Goal: Navigation & Orientation: Find specific page/section

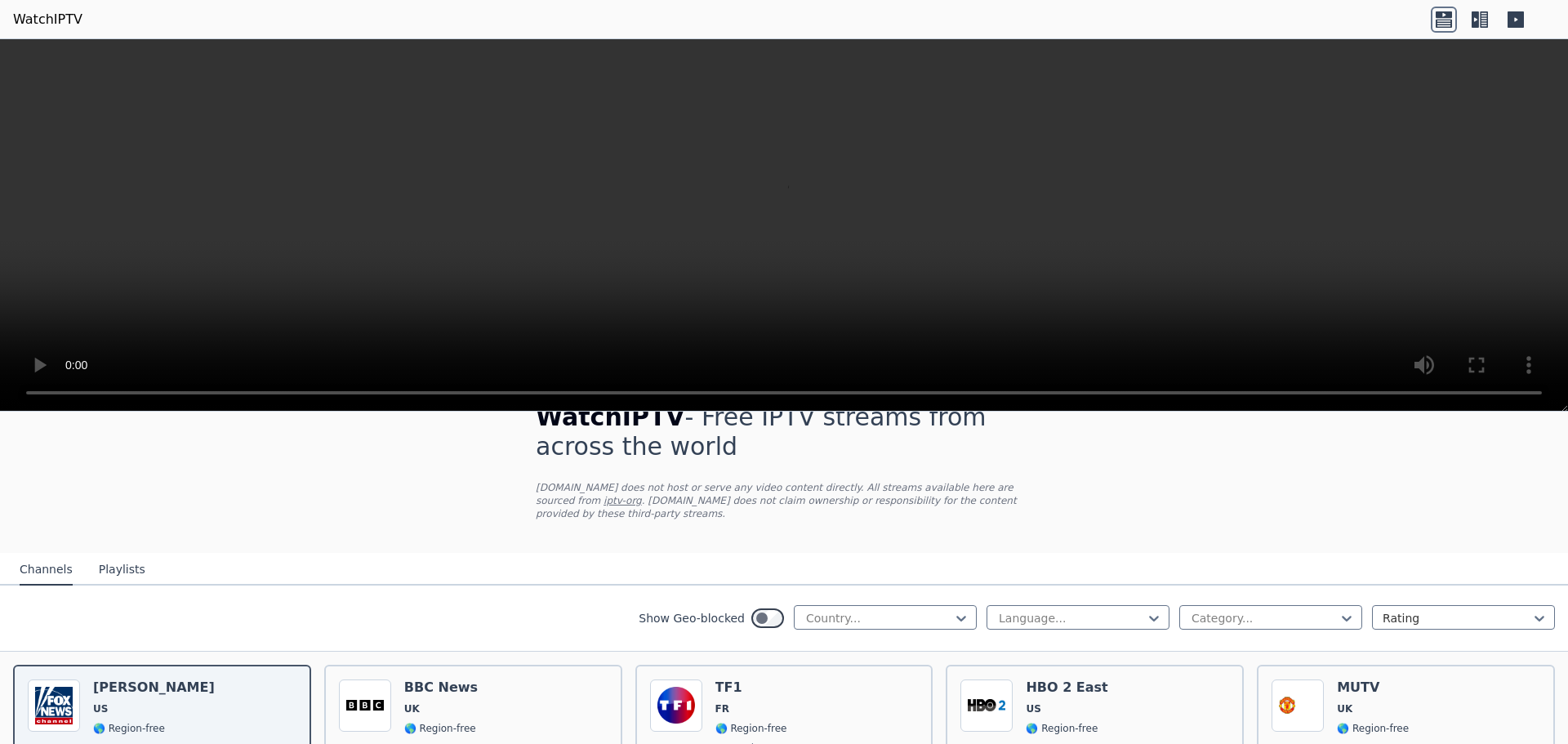
scroll to position [81, 0]
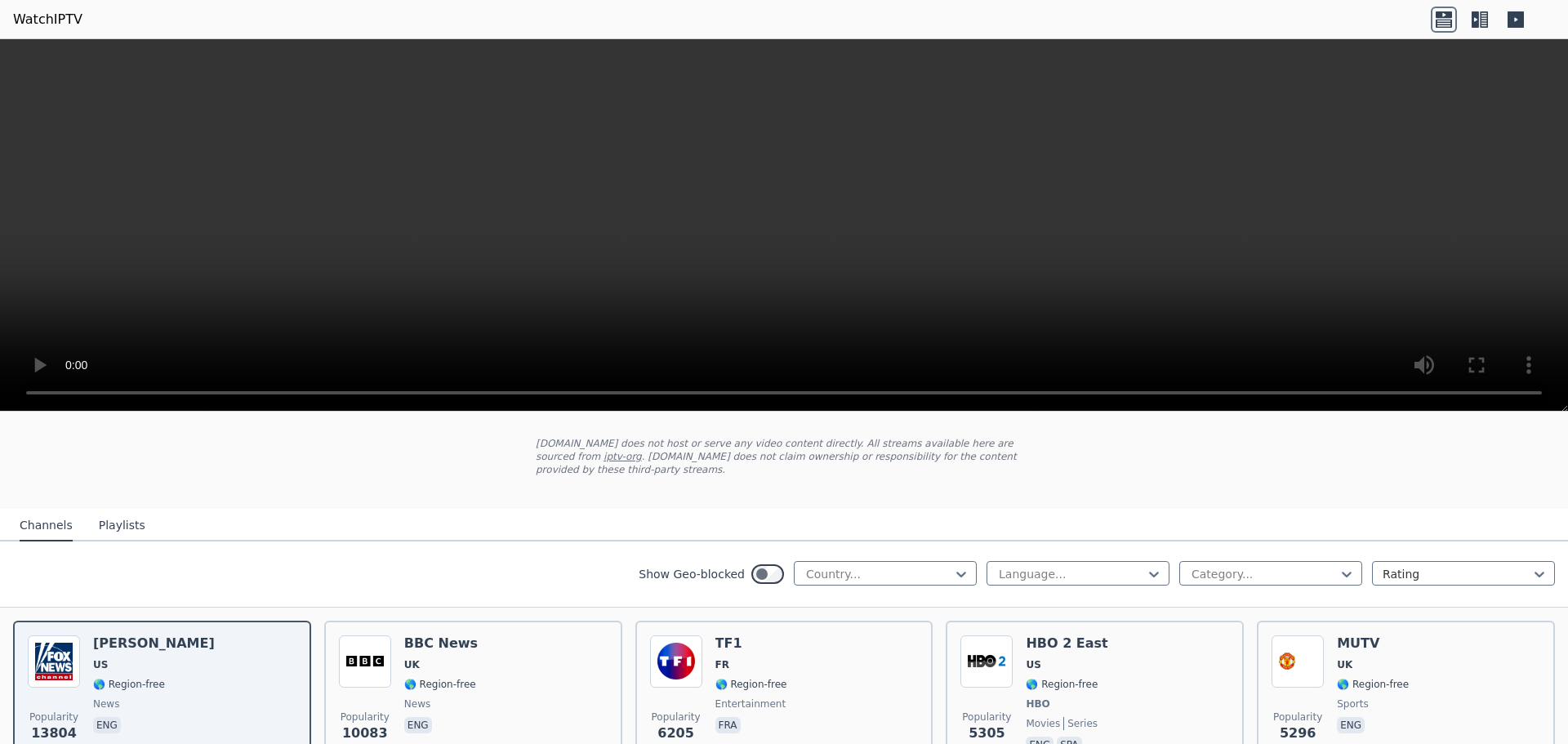
click at [119, 513] on button "Playlists" at bounding box center [122, 527] width 47 height 31
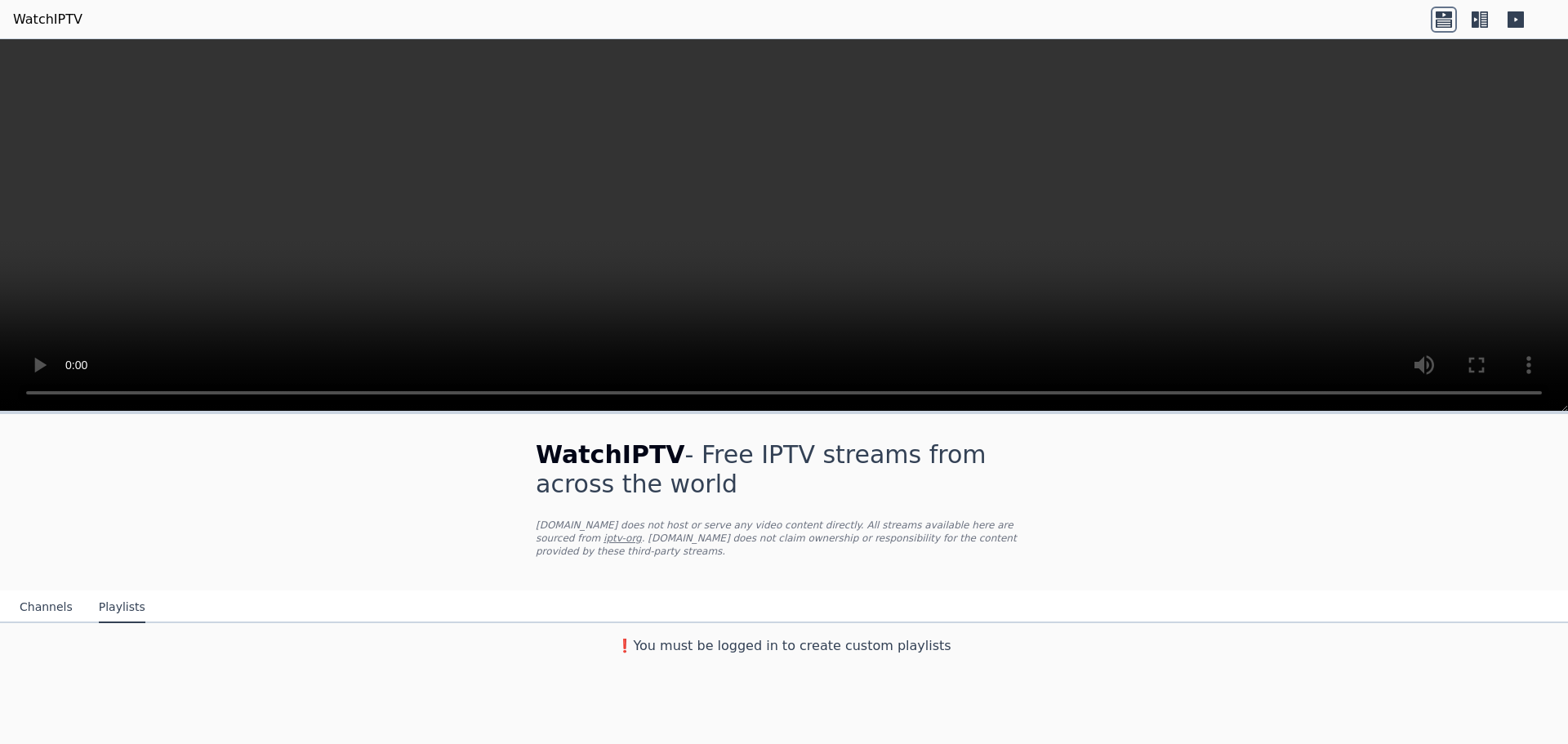
click at [43, 595] on button "Channels" at bounding box center [46, 608] width 53 height 31
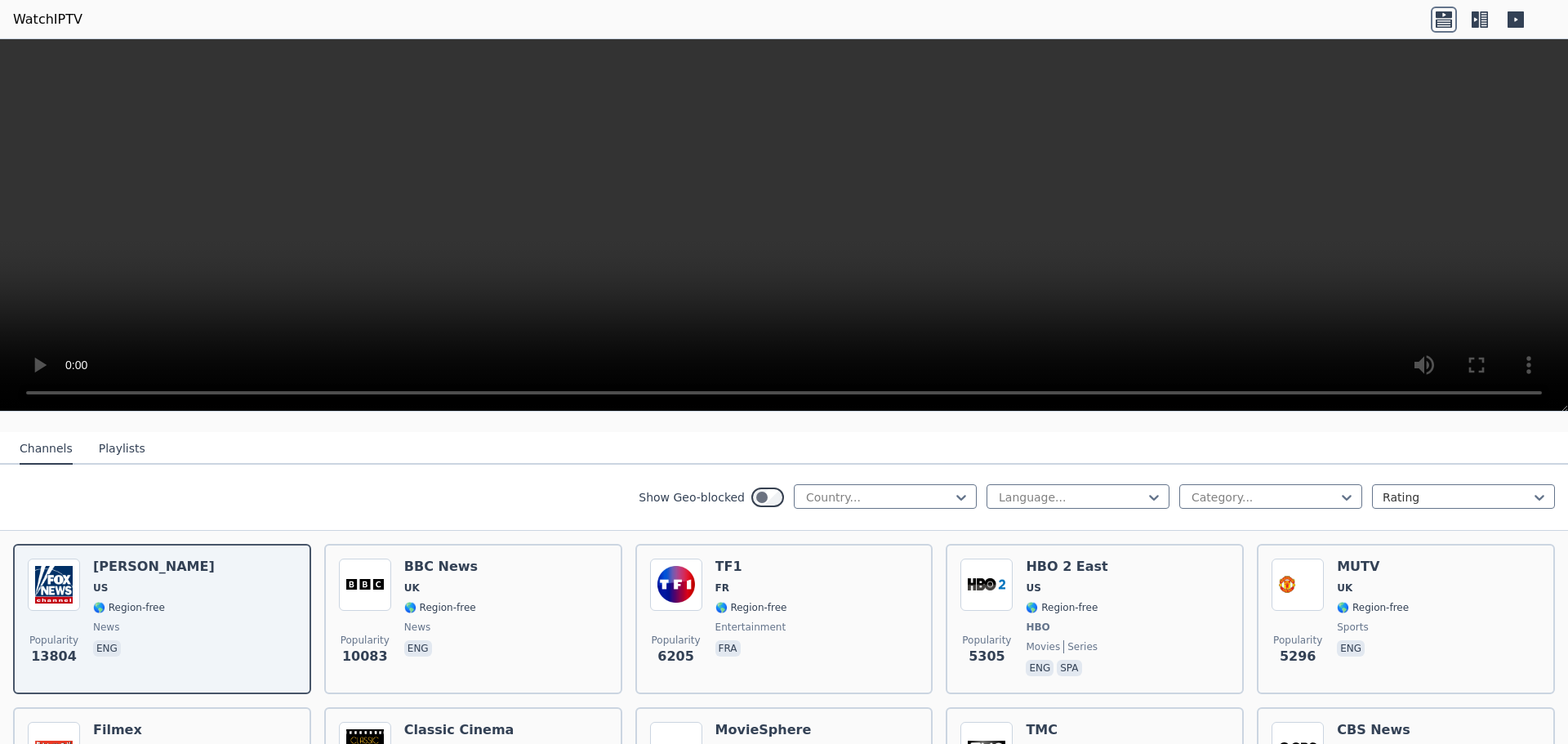
scroll to position [164, 0]
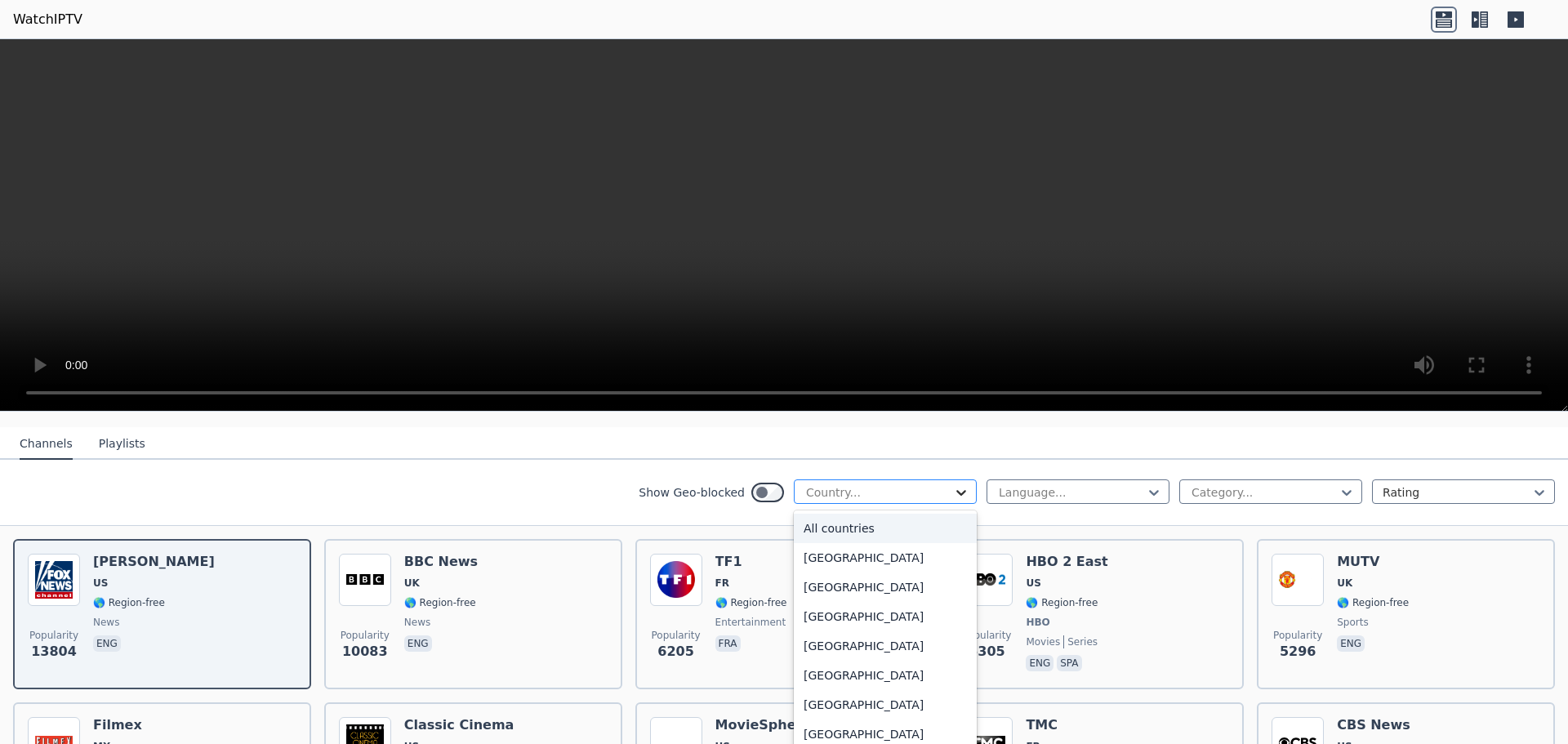
click at [957, 490] on icon at bounding box center [961, 493] width 10 height 6
click at [834, 611] on div "[GEOGRAPHIC_DATA]" at bounding box center [885, 620] width 183 height 29
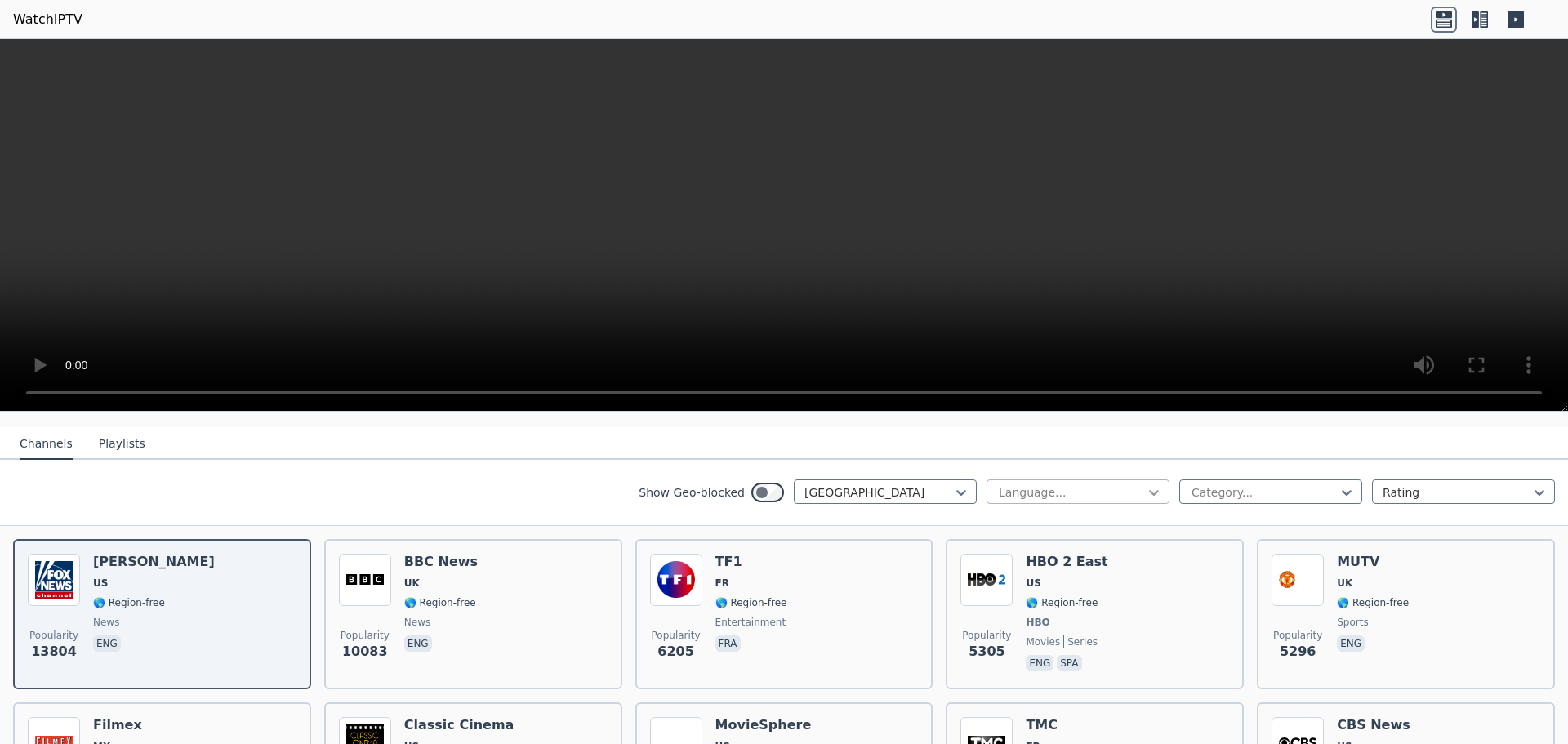
scroll to position [160, 0]
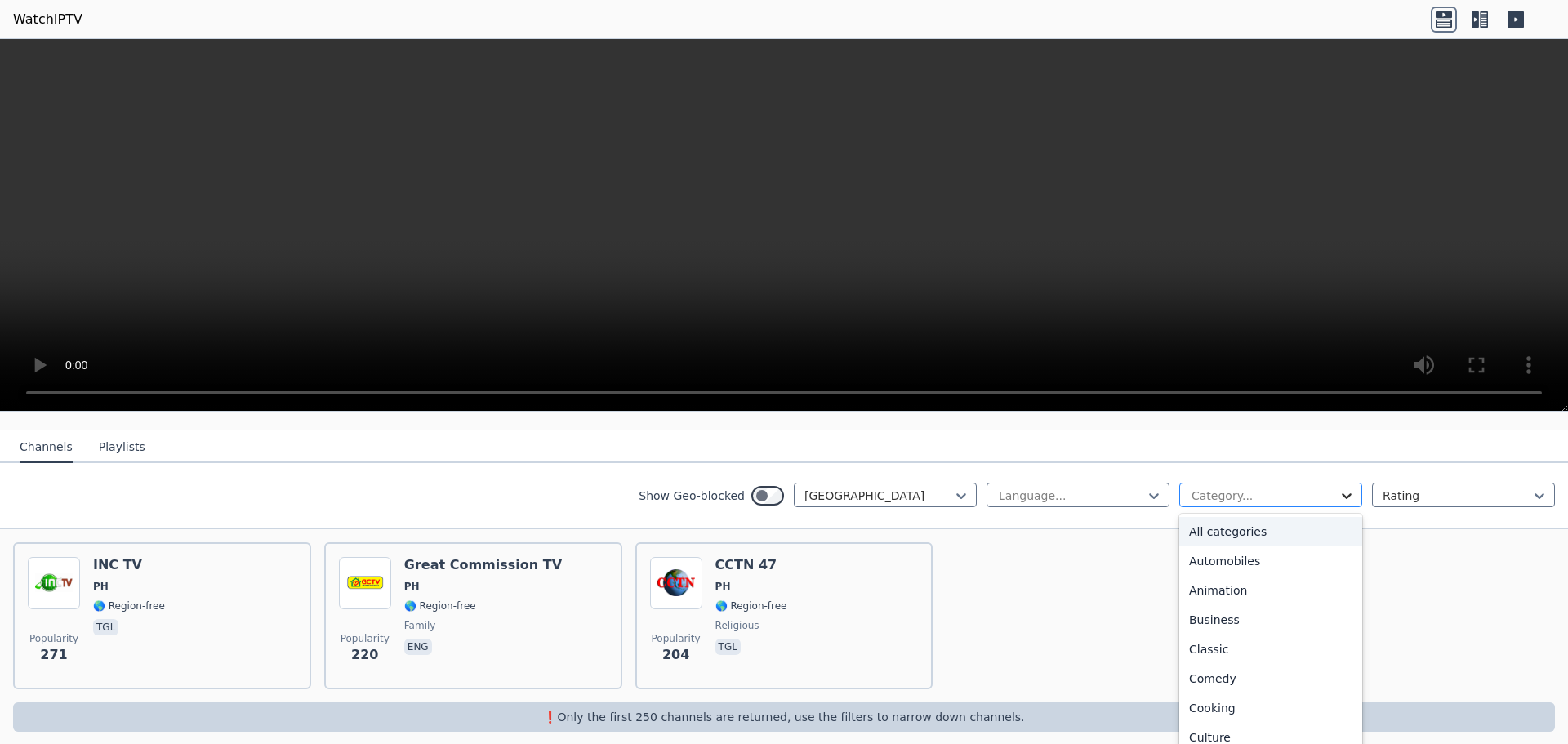
click at [1339, 488] on icon at bounding box center [1346, 495] width 16 height 16
click at [1236, 524] on div "All categories" at bounding box center [1270, 532] width 183 height 29
